Goal: Task Accomplishment & Management: Manage account settings

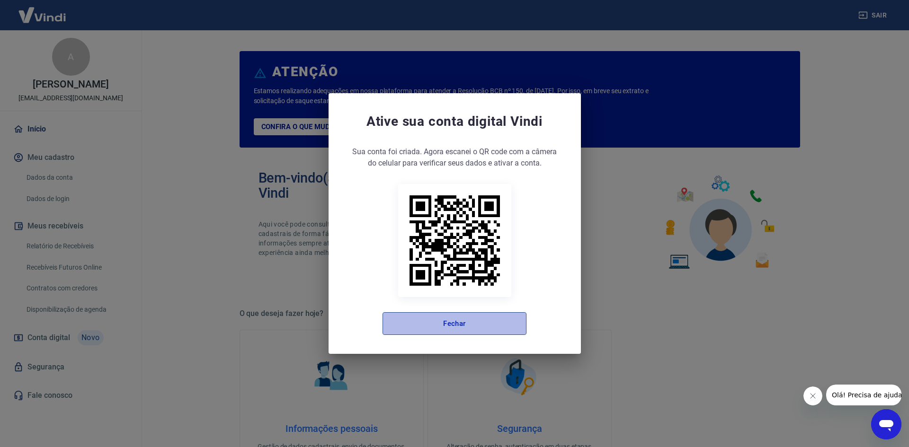
click at [452, 324] on button "Fechar" at bounding box center [454, 323] width 144 height 23
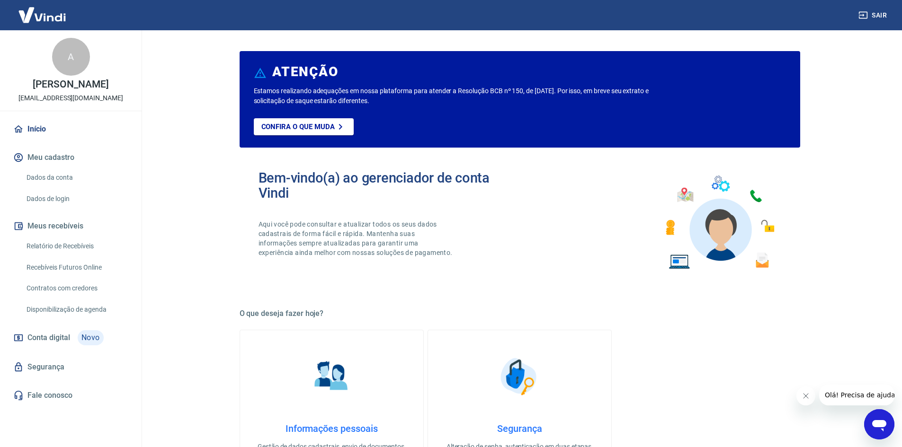
click at [53, 226] on button "Meus recebíveis" at bounding box center [70, 226] width 119 height 21
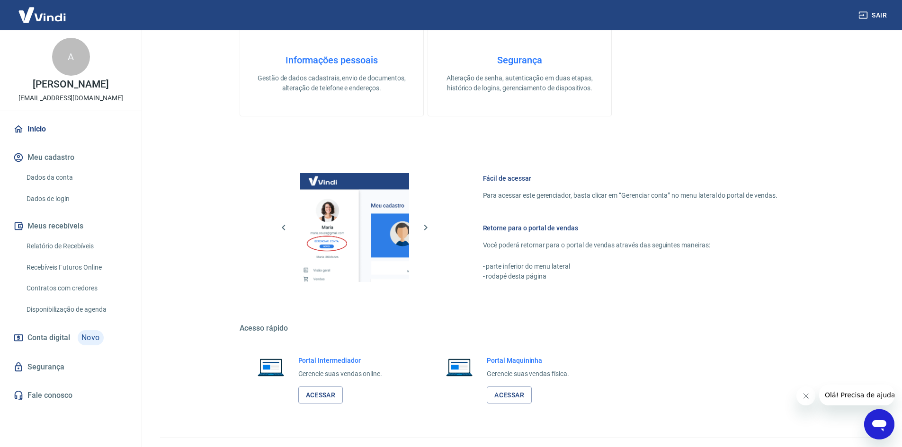
scroll to position [389, 0]
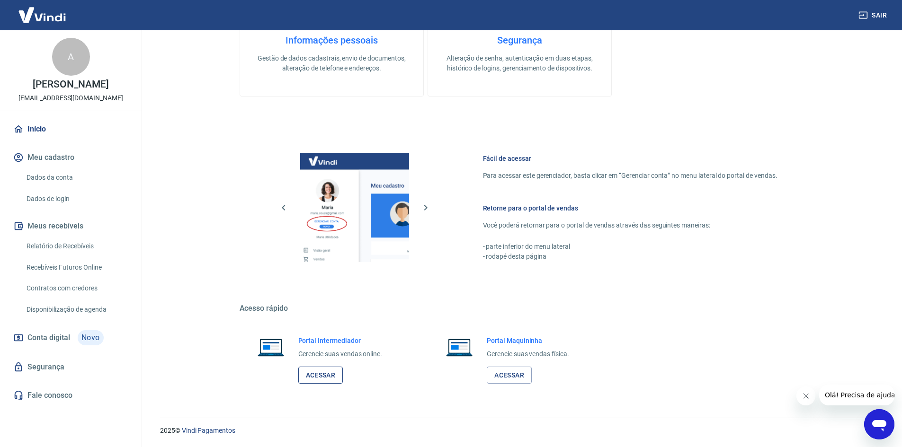
click at [316, 372] on link "Acessar" at bounding box center [320, 376] width 45 height 18
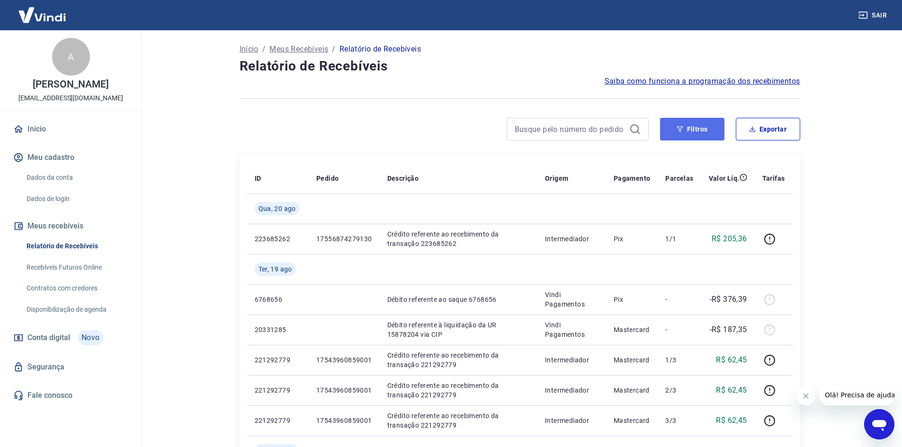
click at [681, 125] on button "Filtros" at bounding box center [692, 129] width 64 height 23
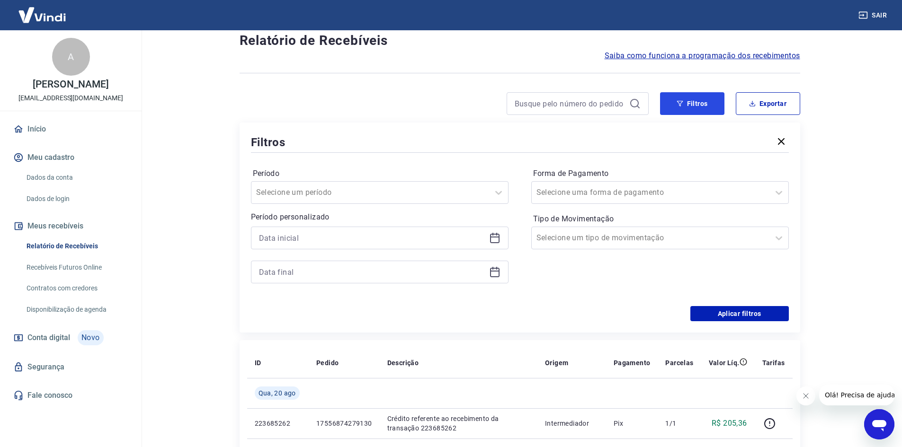
scroll to position [47, 0]
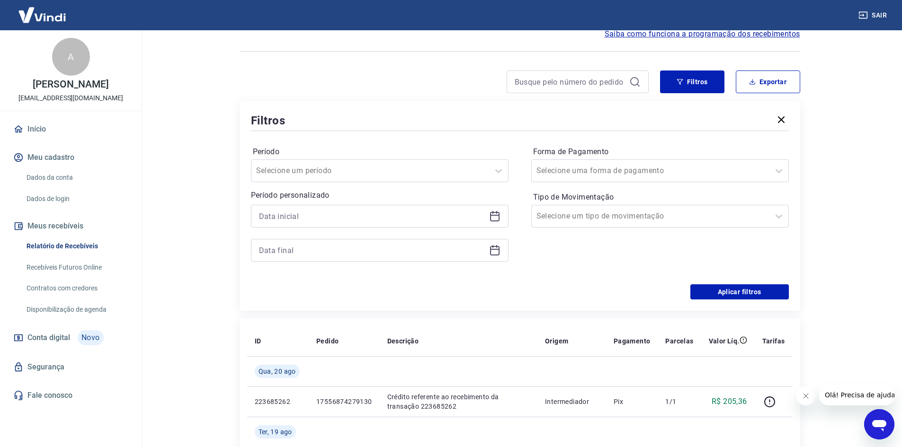
click at [499, 214] on icon at bounding box center [494, 216] width 9 height 9
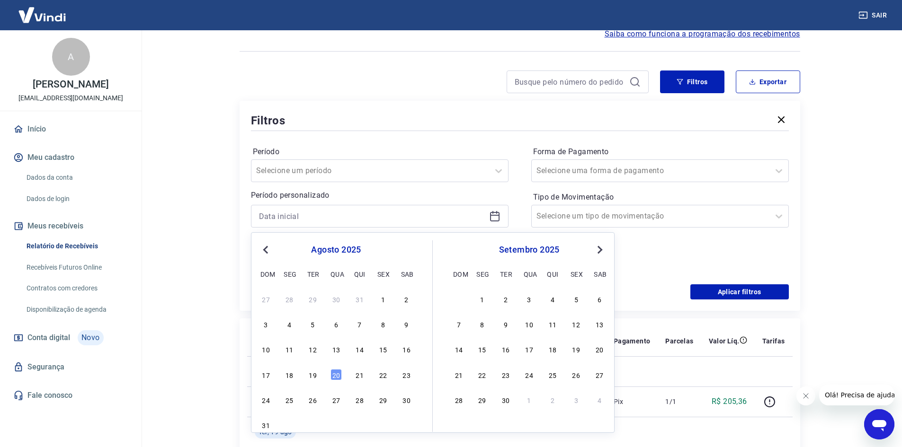
click at [271, 248] on button "Previous Month" at bounding box center [265, 249] width 11 height 11
drag, startPoint x: 264, startPoint y: 375, endPoint x: 554, endPoint y: 364, distance: 290.3
click at [264, 375] on div "20" at bounding box center [265, 374] width 11 height 11
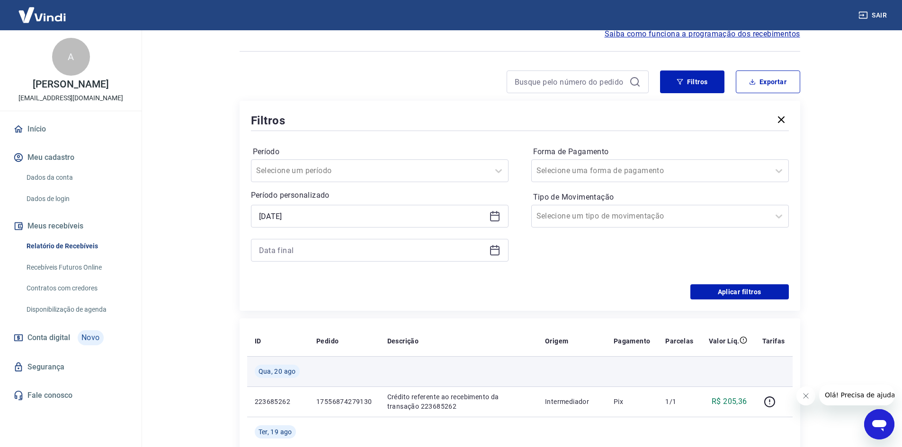
type input "20/07/2025"
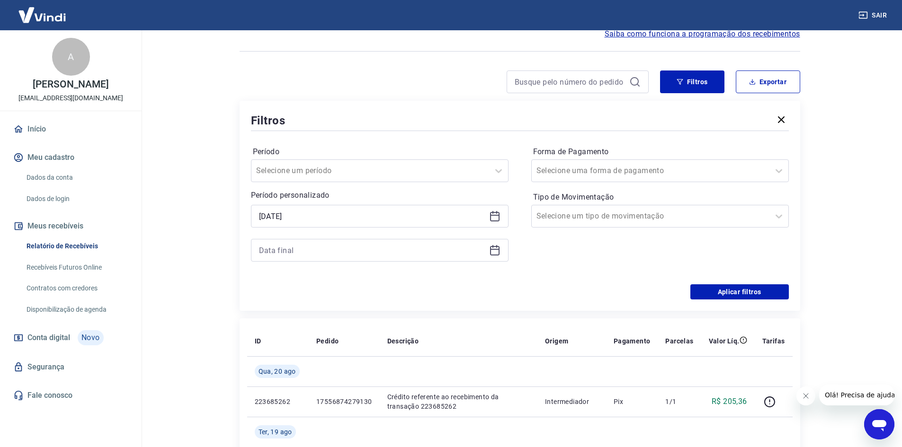
click at [492, 251] on icon at bounding box center [494, 250] width 11 height 11
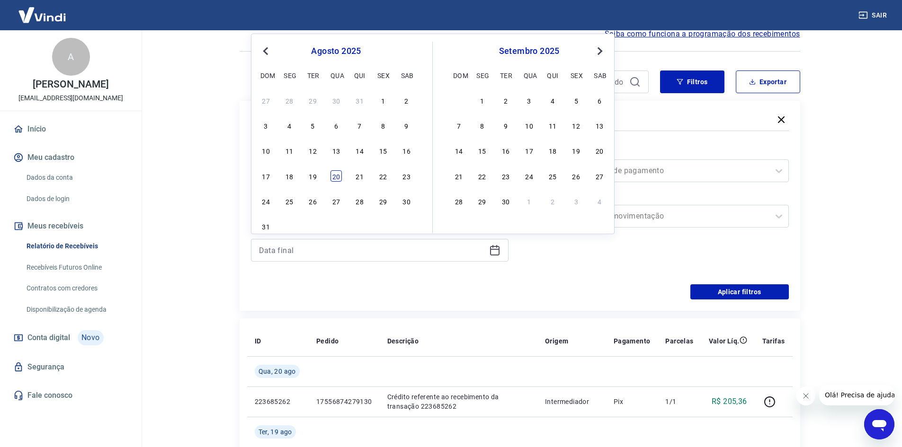
click at [333, 174] on div "20" at bounding box center [335, 175] width 11 height 11
type input "20/08/2025"
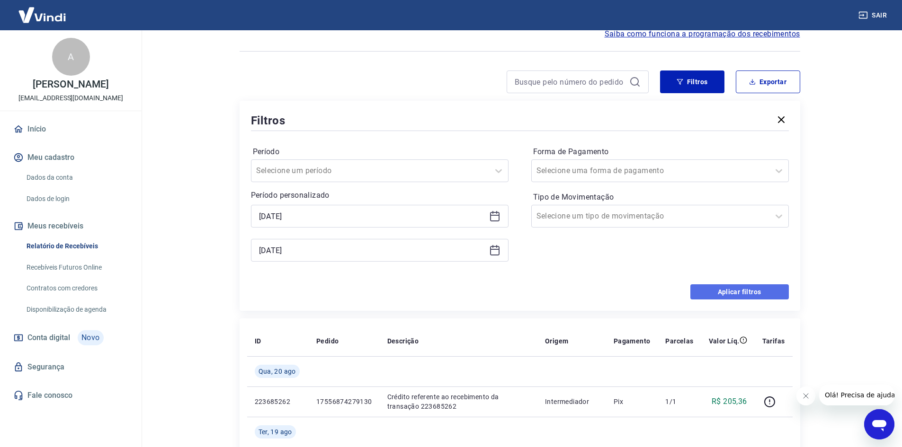
click at [726, 292] on button "Aplicar filtros" at bounding box center [739, 291] width 98 height 15
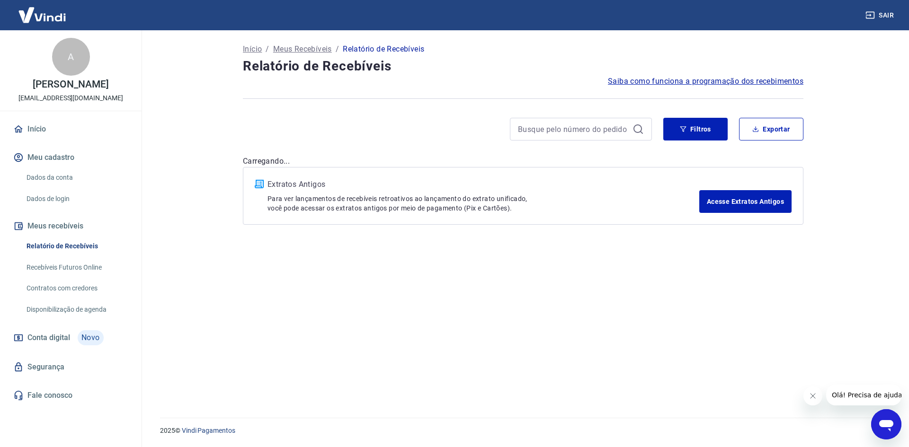
click at [726, 292] on div "Início / Meus Recebíveis / Relatório de Recebíveis Relatório de Recebíveis Saib…" at bounding box center [522, 218] width 583 height 376
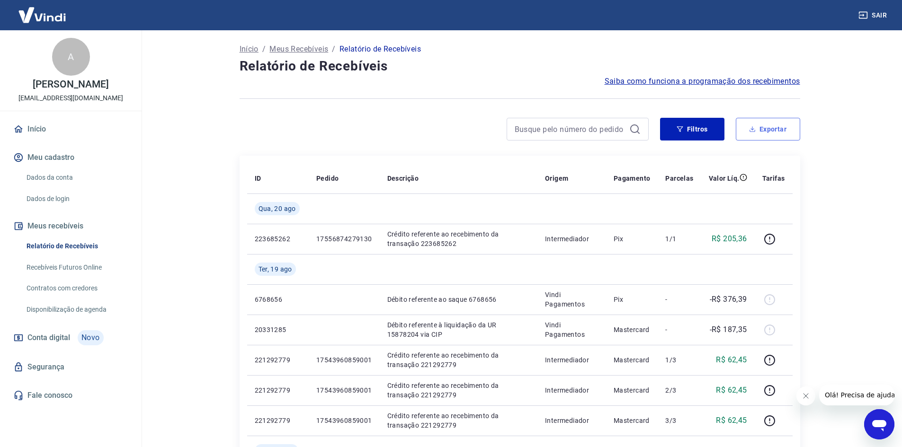
click at [764, 130] on button "Exportar" at bounding box center [768, 129] width 64 height 23
type input "20/07/2025"
type input "20/08/2025"
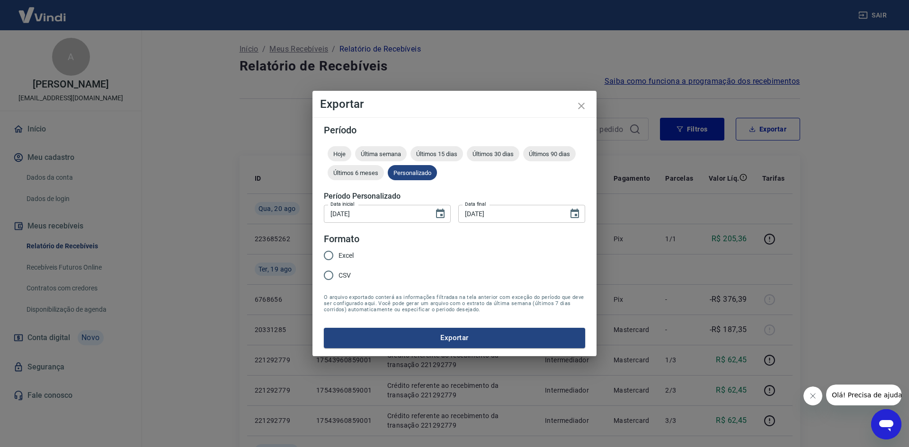
click at [329, 258] on input "Excel" at bounding box center [329, 256] width 20 height 20
radio input "true"
click at [444, 336] on button "Exportar" at bounding box center [454, 338] width 261 height 20
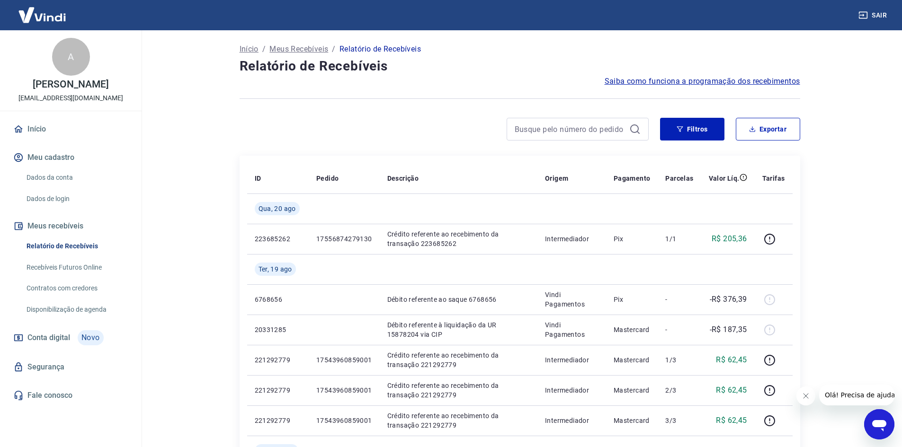
click at [77, 265] on link "Recebíveis Futuros Online" at bounding box center [76, 267] width 107 height 19
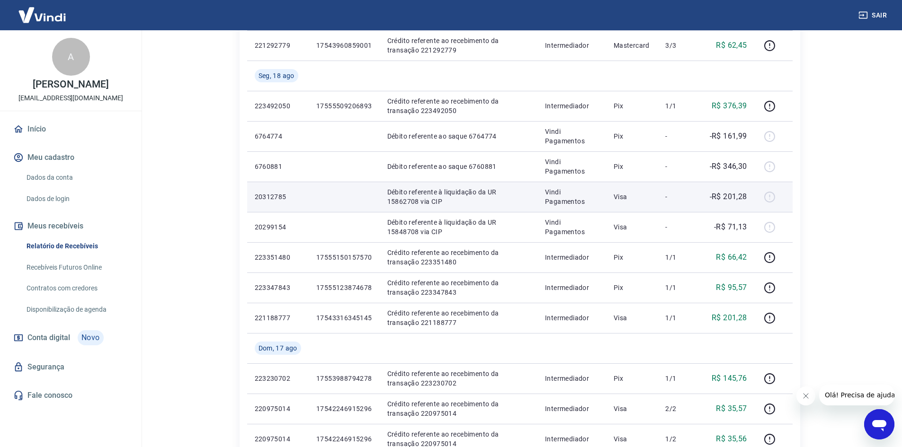
scroll to position [473, 0]
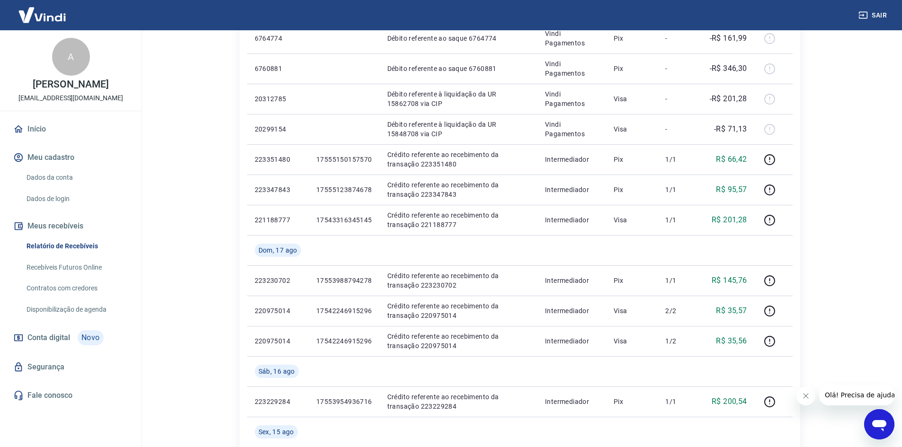
click at [34, 129] on link "Início" at bounding box center [70, 129] width 119 height 21
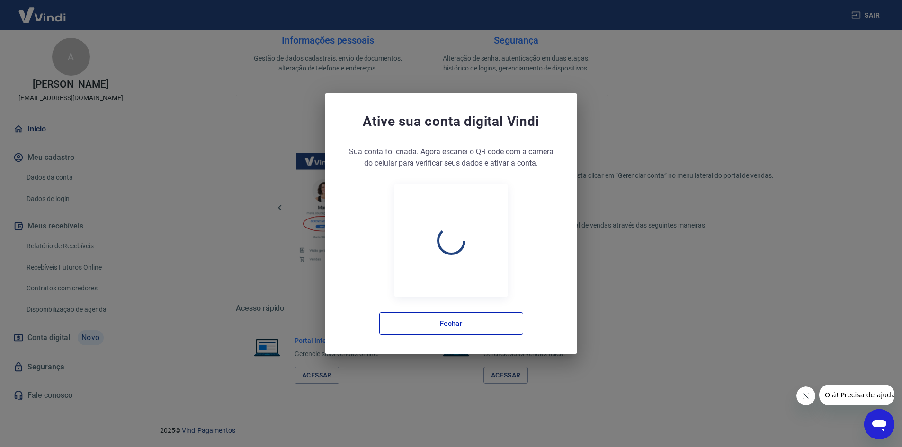
scroll to position [388, 0]
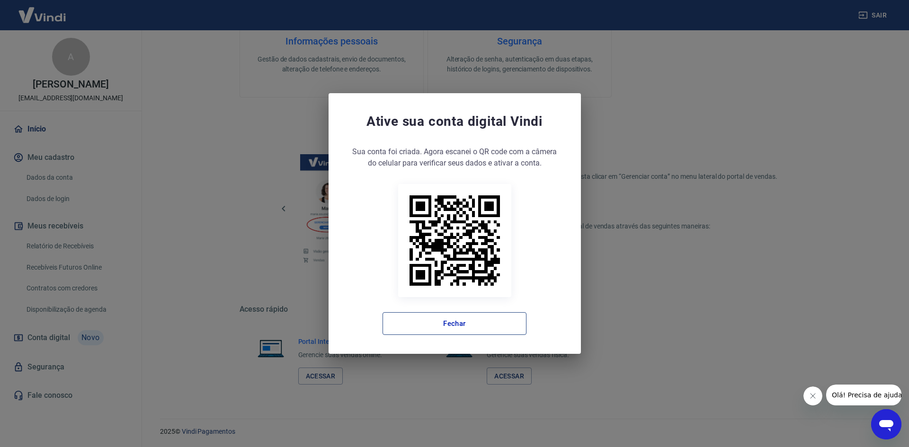
click at [447, 327] on button "Fechar" at bounding box center [454, 323] width 144 height 23
